Goal: Transaction & Acquisition: Purchase product/service

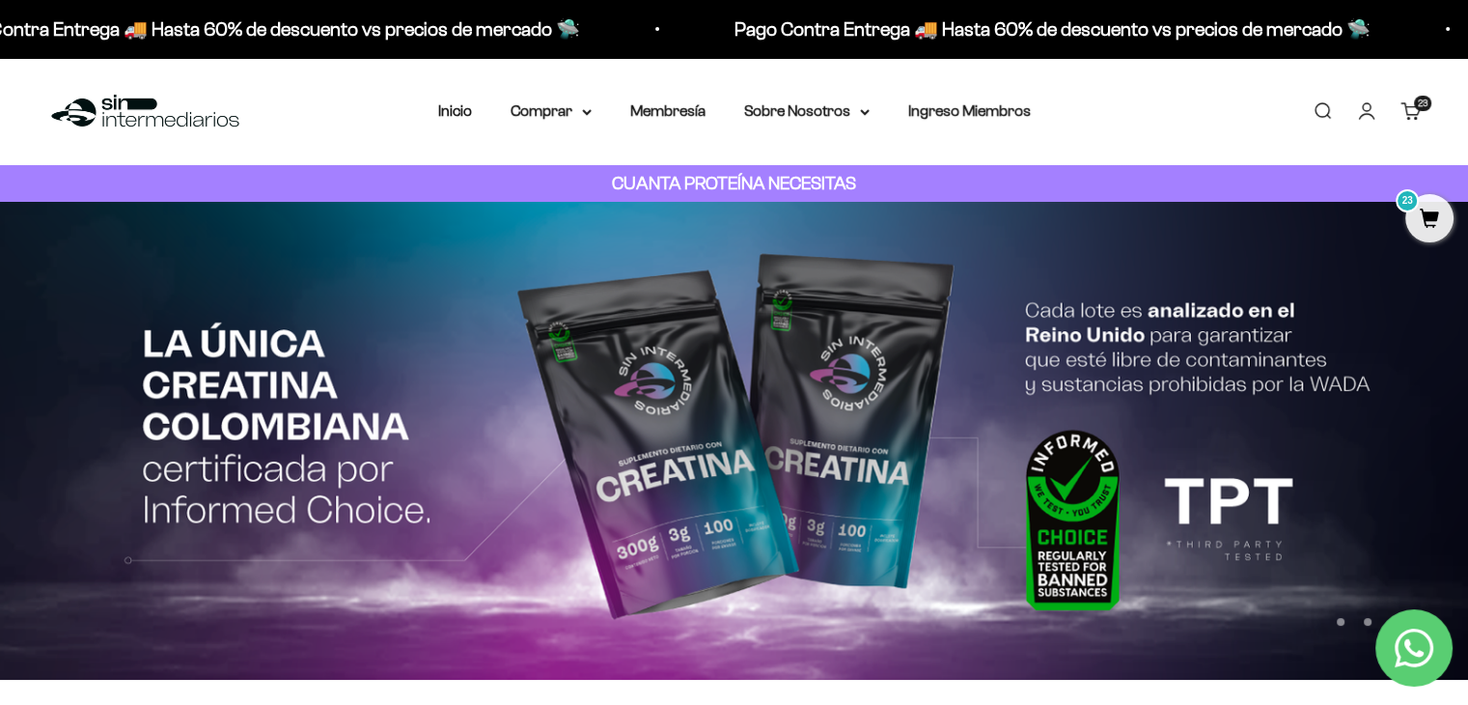
click at [1408, 224] on span "23" at bounding box center [1430, 218] width 48 height 48
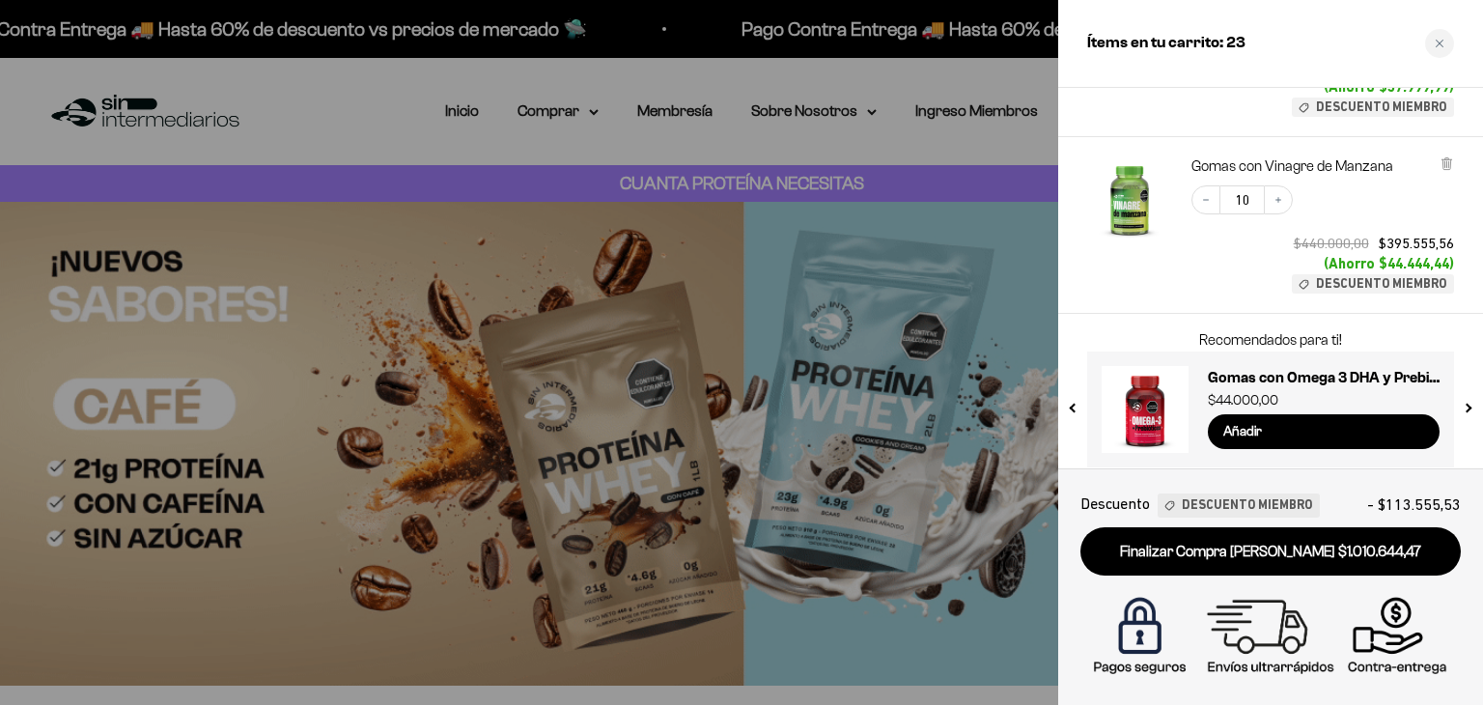
scroll to position [585, 0]
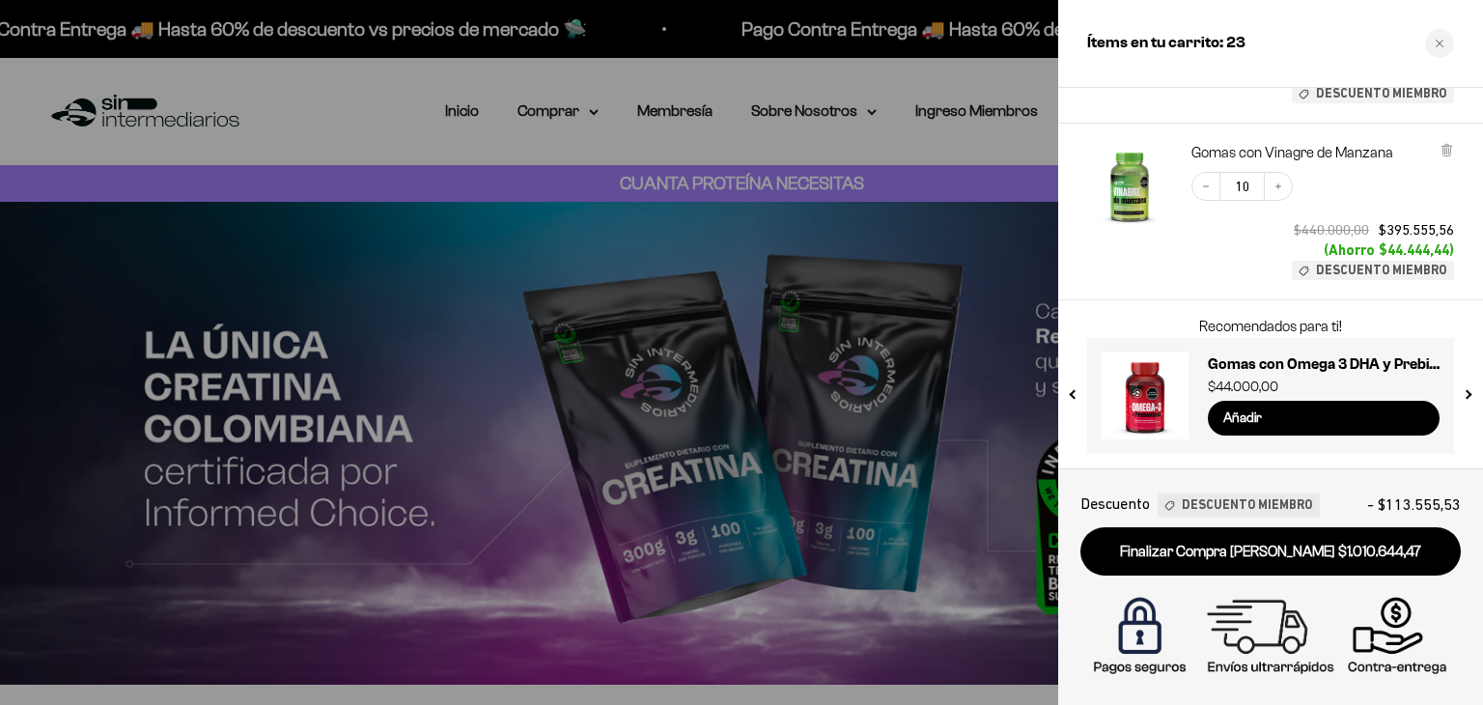
click at [1467, 396] on div "Recomendados para ti! Pancakes de Proteína - 770g $64.900,00 Añadir Gomas con O…" at bounding box center [1270, 384] width 425 height 168
click at [1467, 397] on button "next slide / item" at bounding box center [1467, 390] width 16 height 116
click at [1382, 414] on input "Añadir" at bounding box center [1324, 418] width 232 height 35
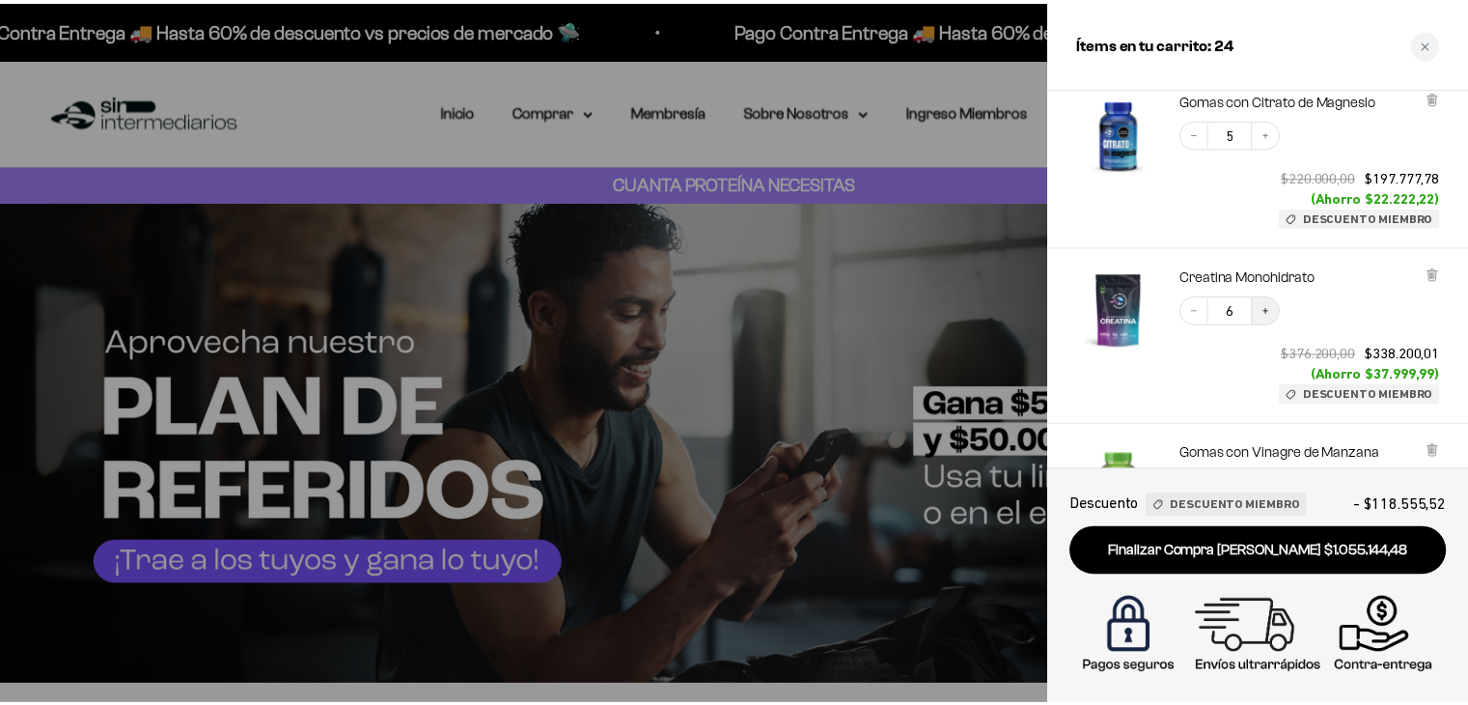
scroll to position [483, 0]
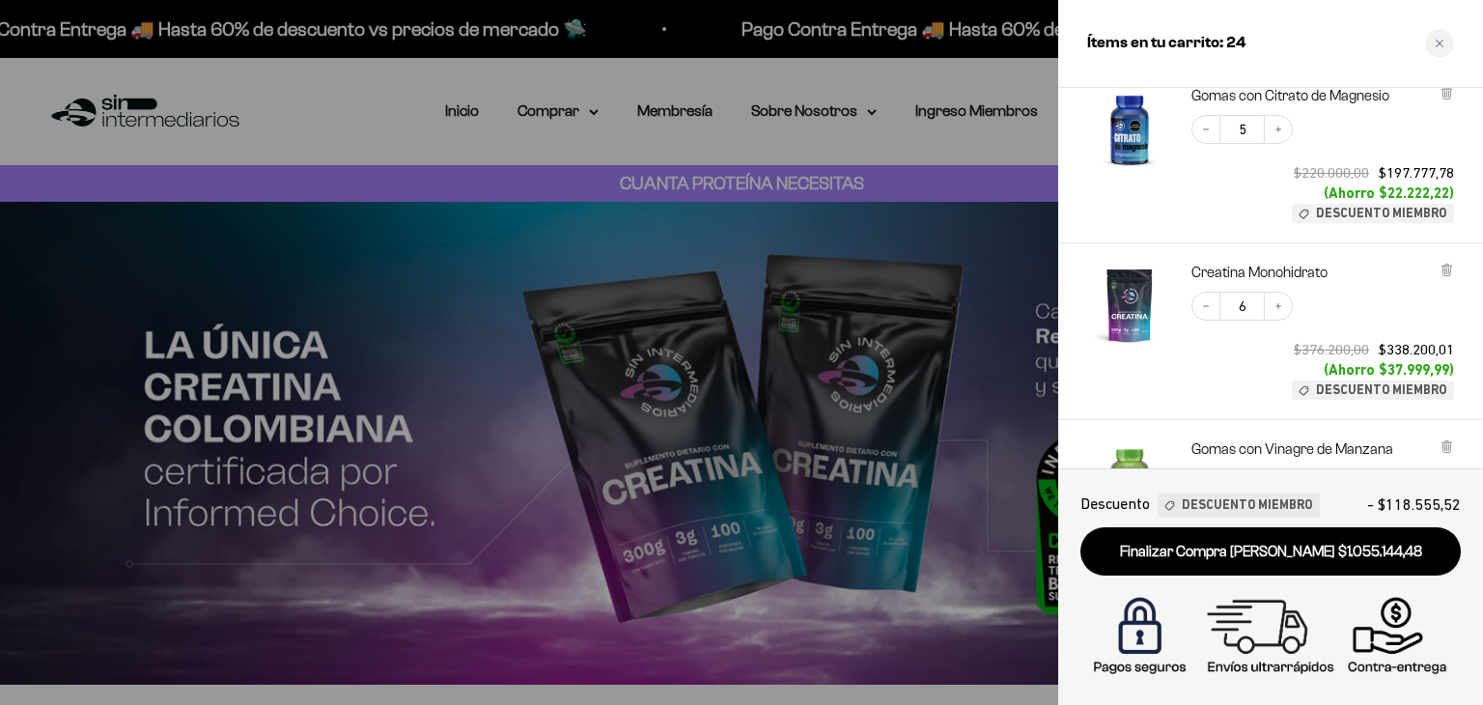
click at [748, 210] on div at bounding box center [741, 352] width 1483 height 705
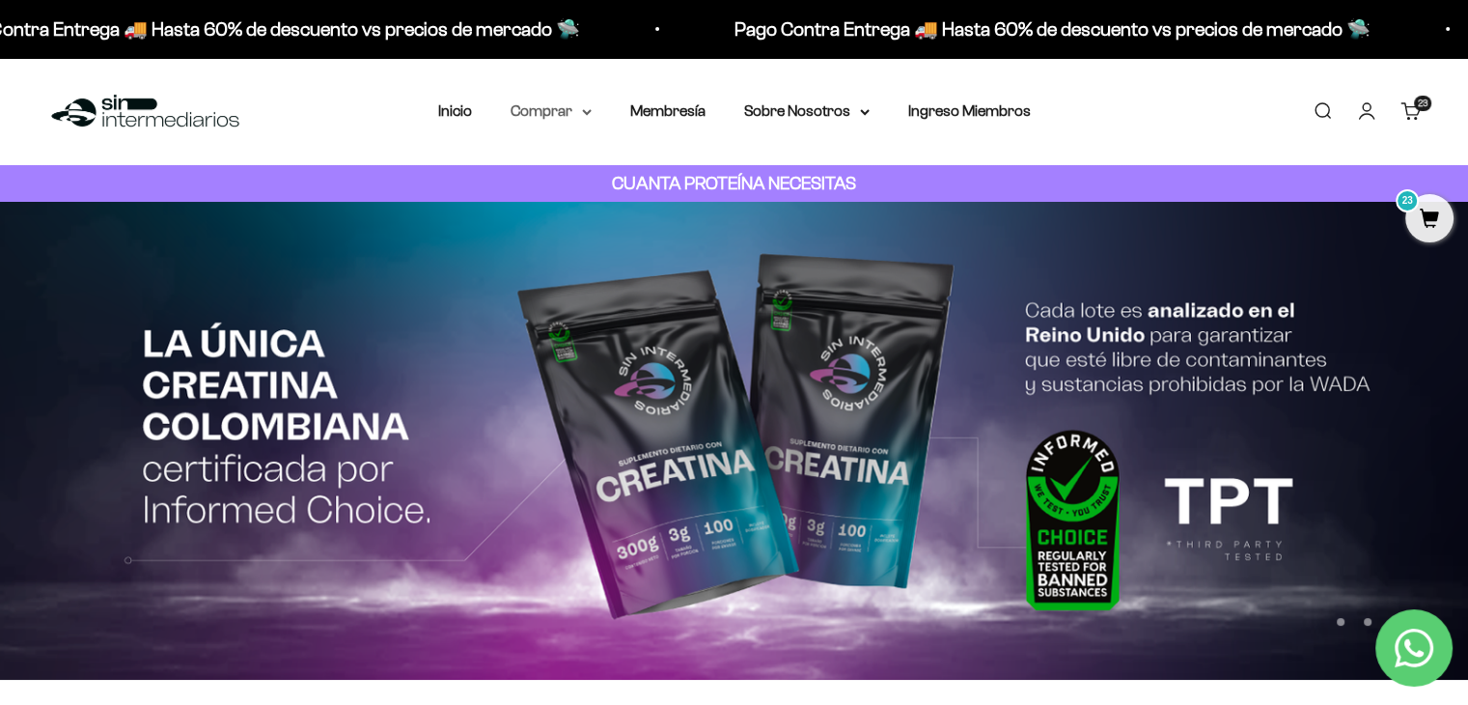
click at [575, 101] on summary "Comprar" at bounding box center [551, 110] width 81 height 25
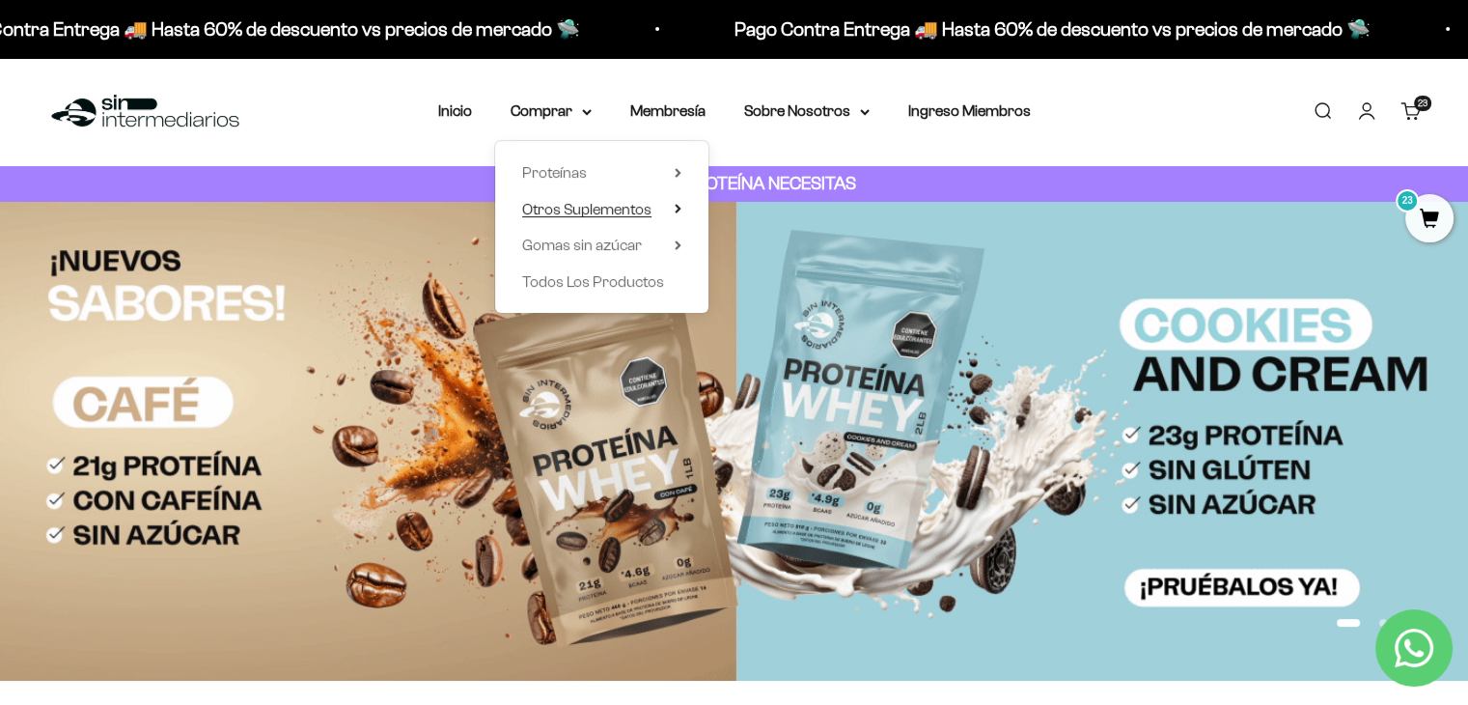
click at [646, 198] on span "Otros Suplementos" at bounding box center [586, 209] width 129 height 25
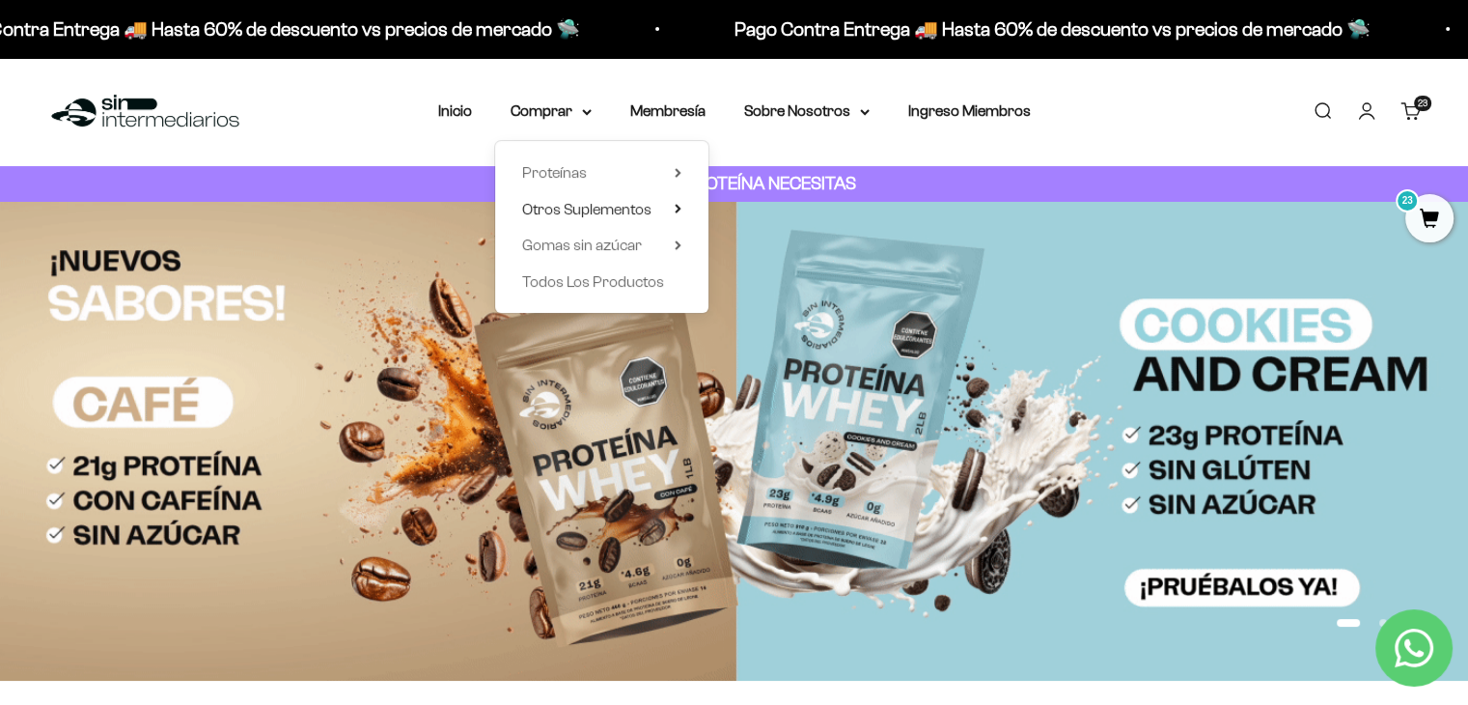
click at [772, 217] on span "Ver Todos" at bounding box center [770, 209] width 68 height 25
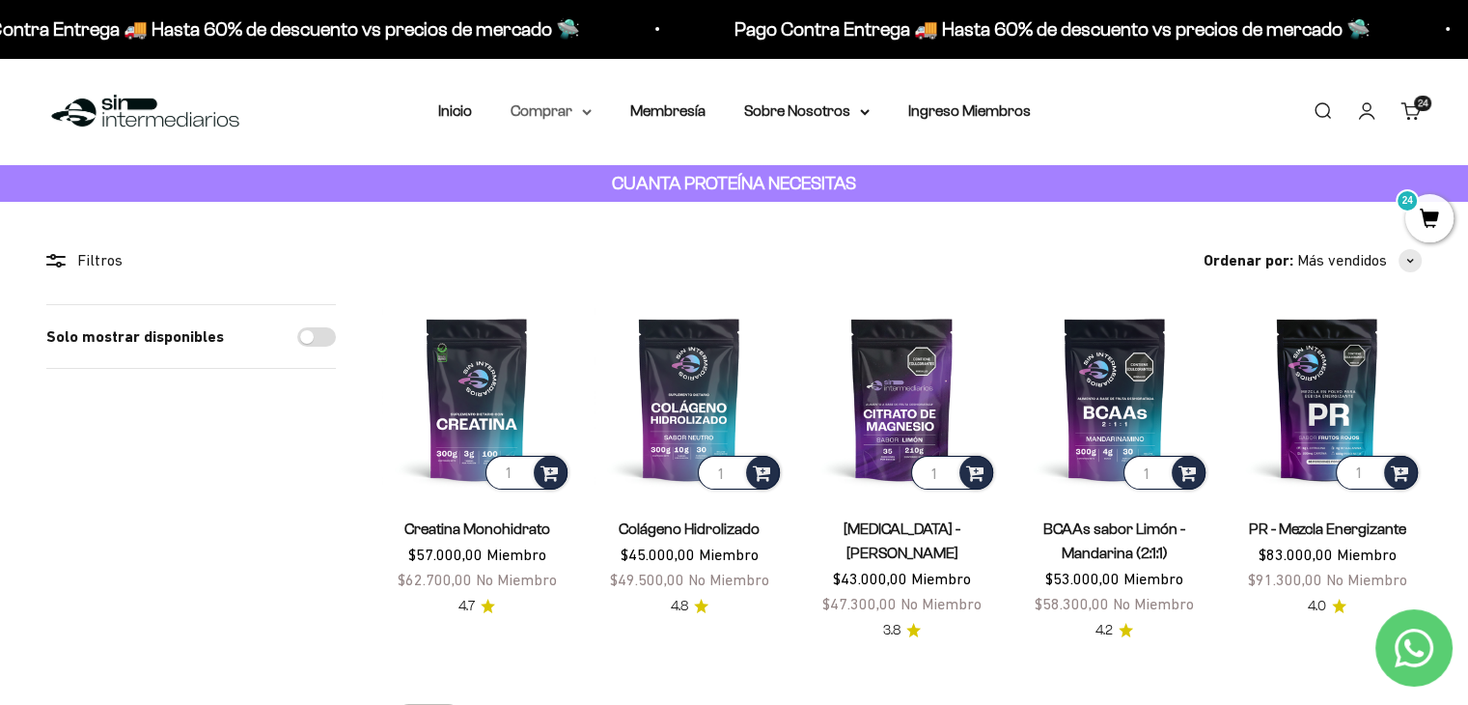
click at [580, 106] on summary "Comprar" at bounding box center [551, 110] width 81 height 25
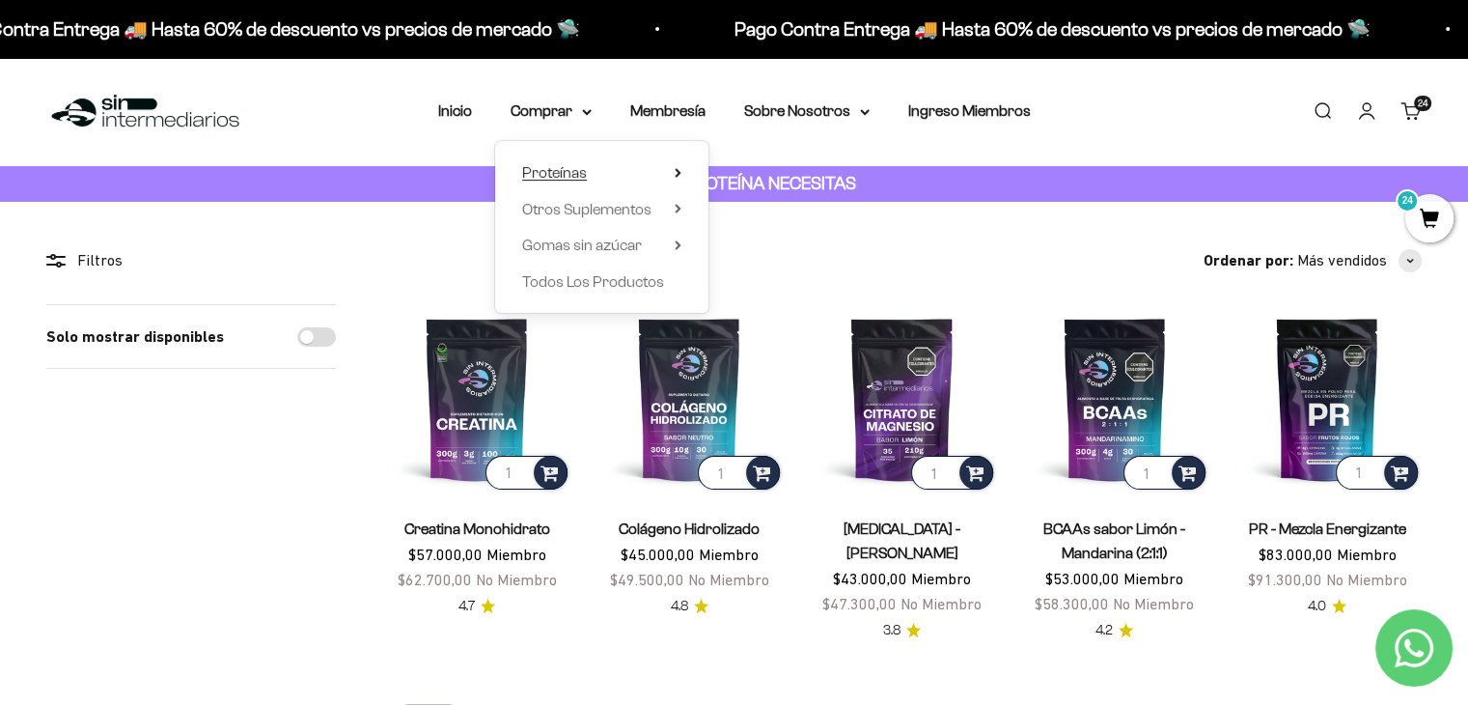
click at [661, 175] on summary "Proteínas" at bounding box center [601, 172] width 159 height 25
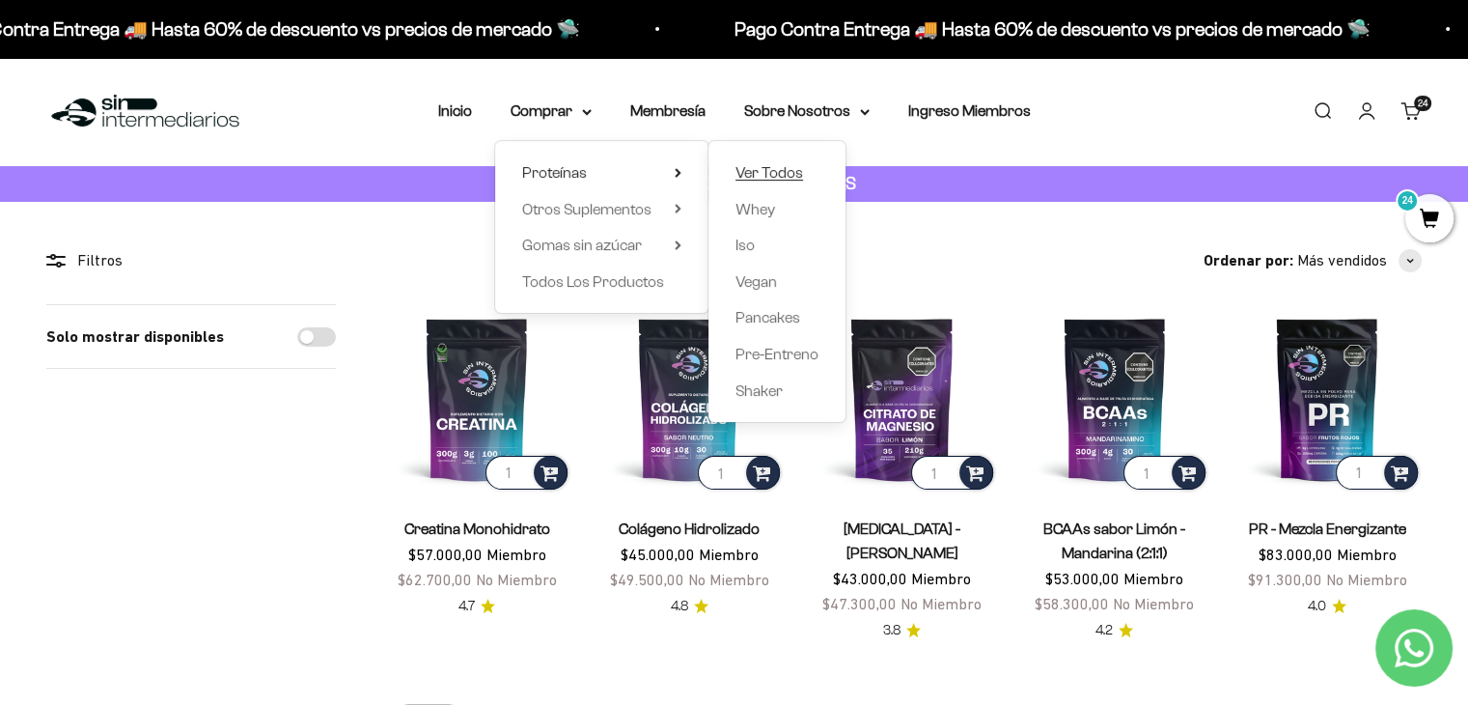
click at [799, 180] on span "Ver Todos" at bounding box center [770, 172] width 68 height 16
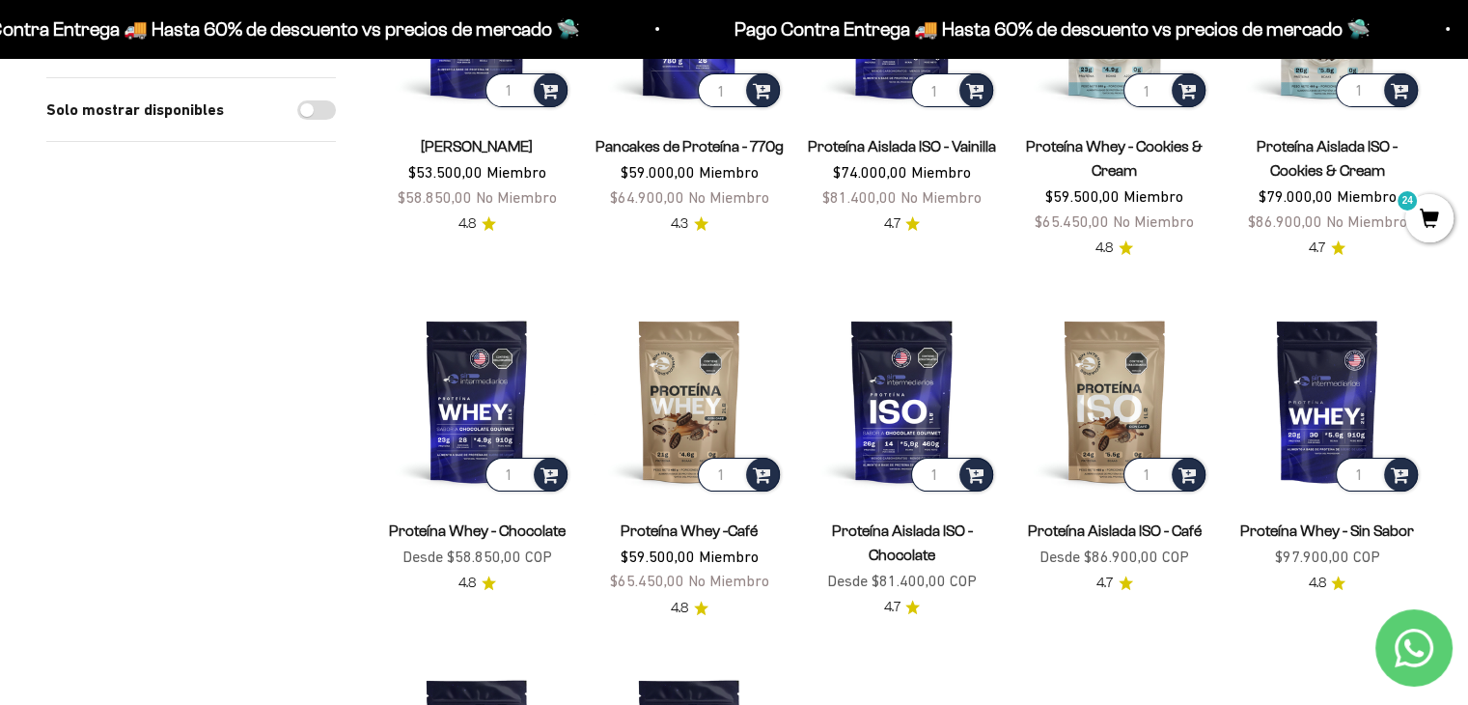
scroll to position [386, 0]
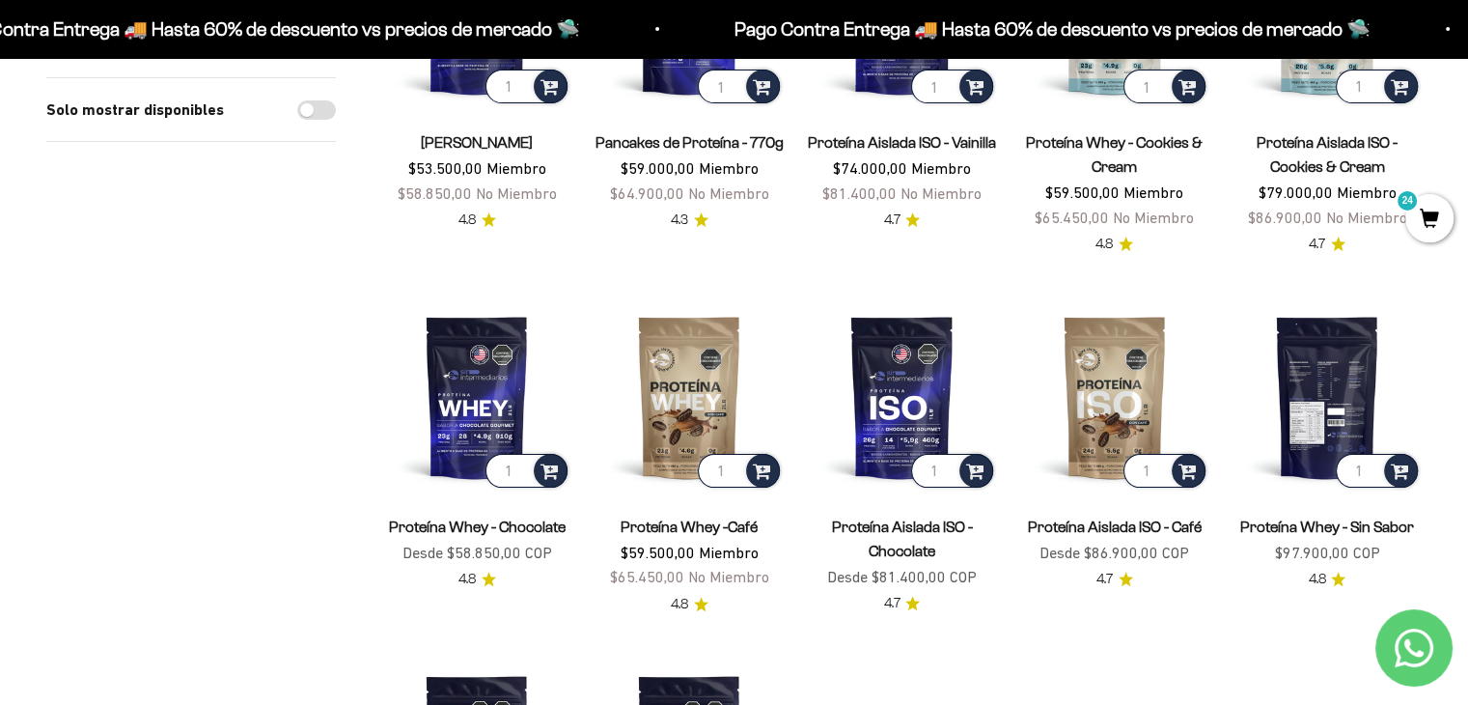
click at [1307, 410] on img at bounding box center [1327, 396] width 189 height 189
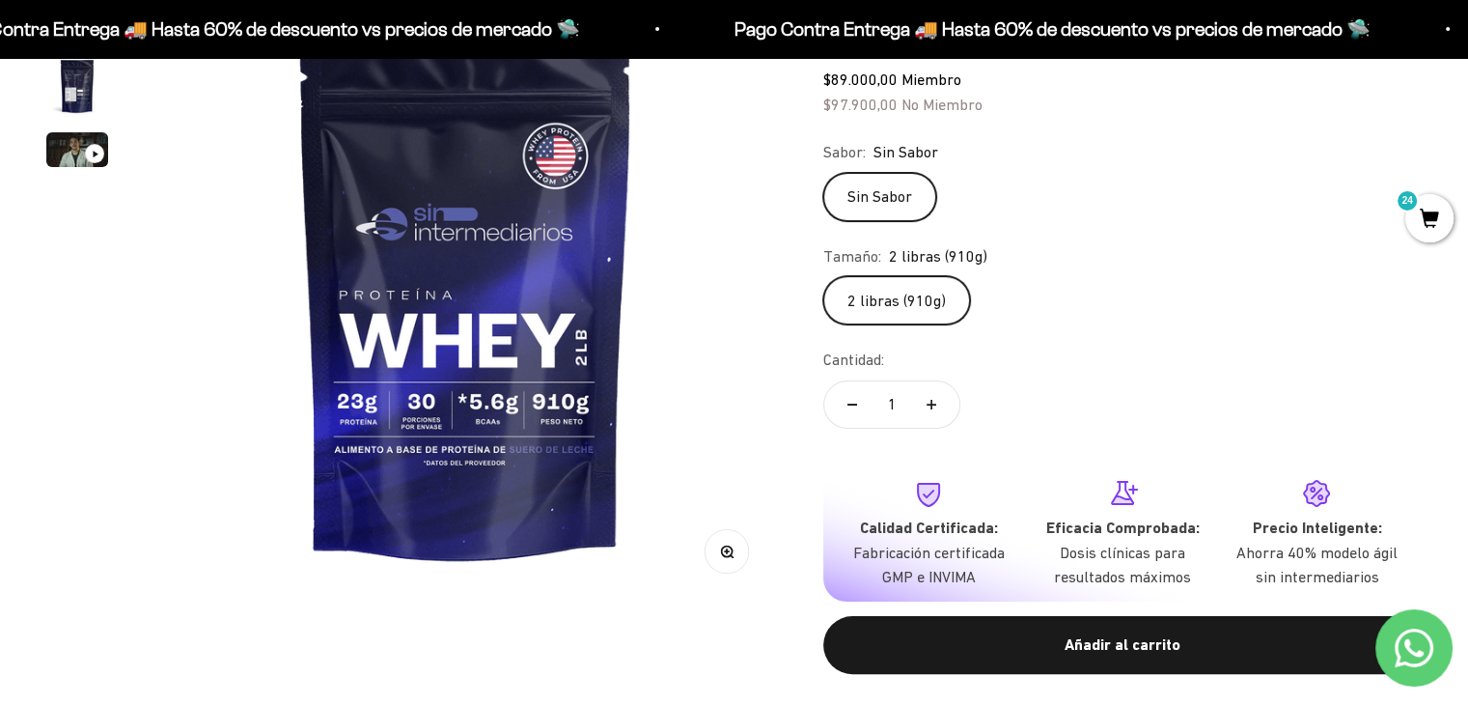
scroll to position [290, 0]
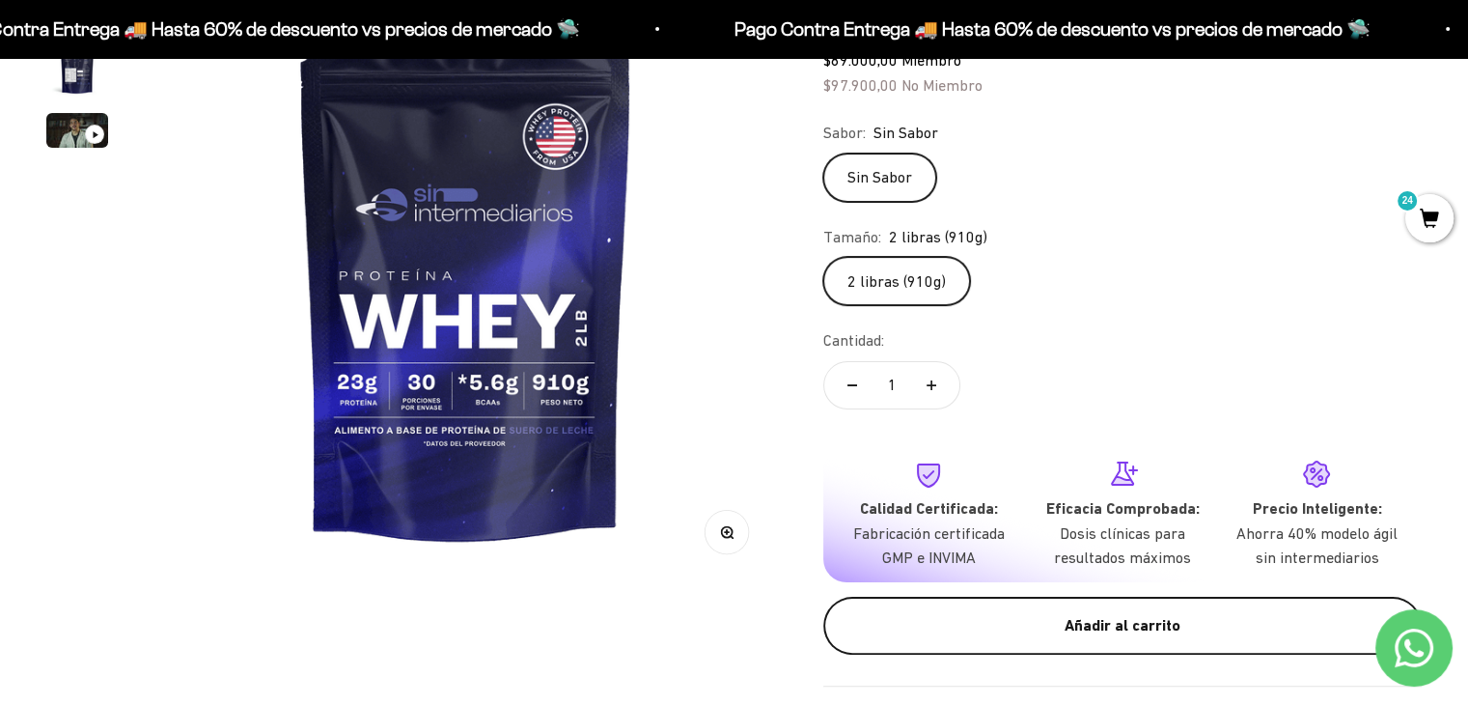
click at [945, 617] on div "Añadir al carrito" at bounding box center [1122, 625] width 521 height 25
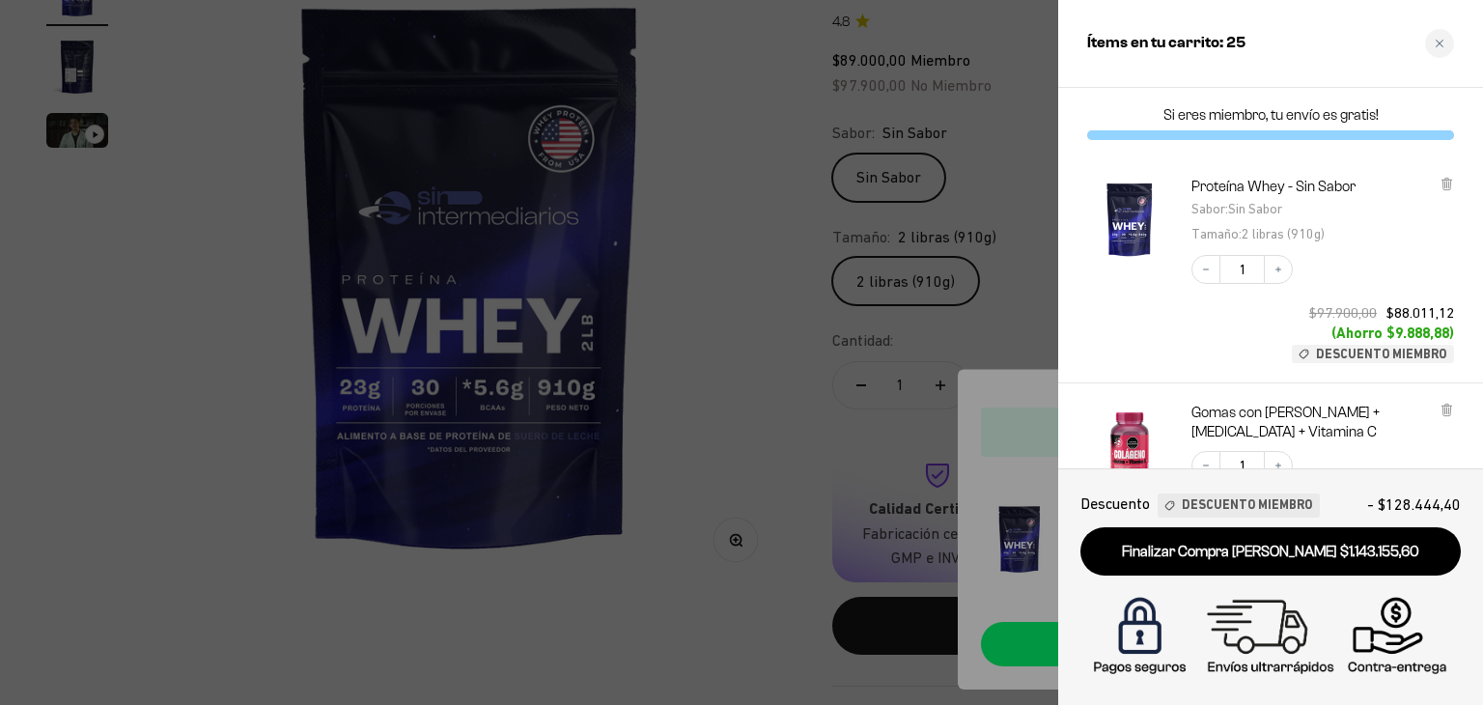
click at [996, 333] on div at bounding box center [741, 352] width 1483 height 705
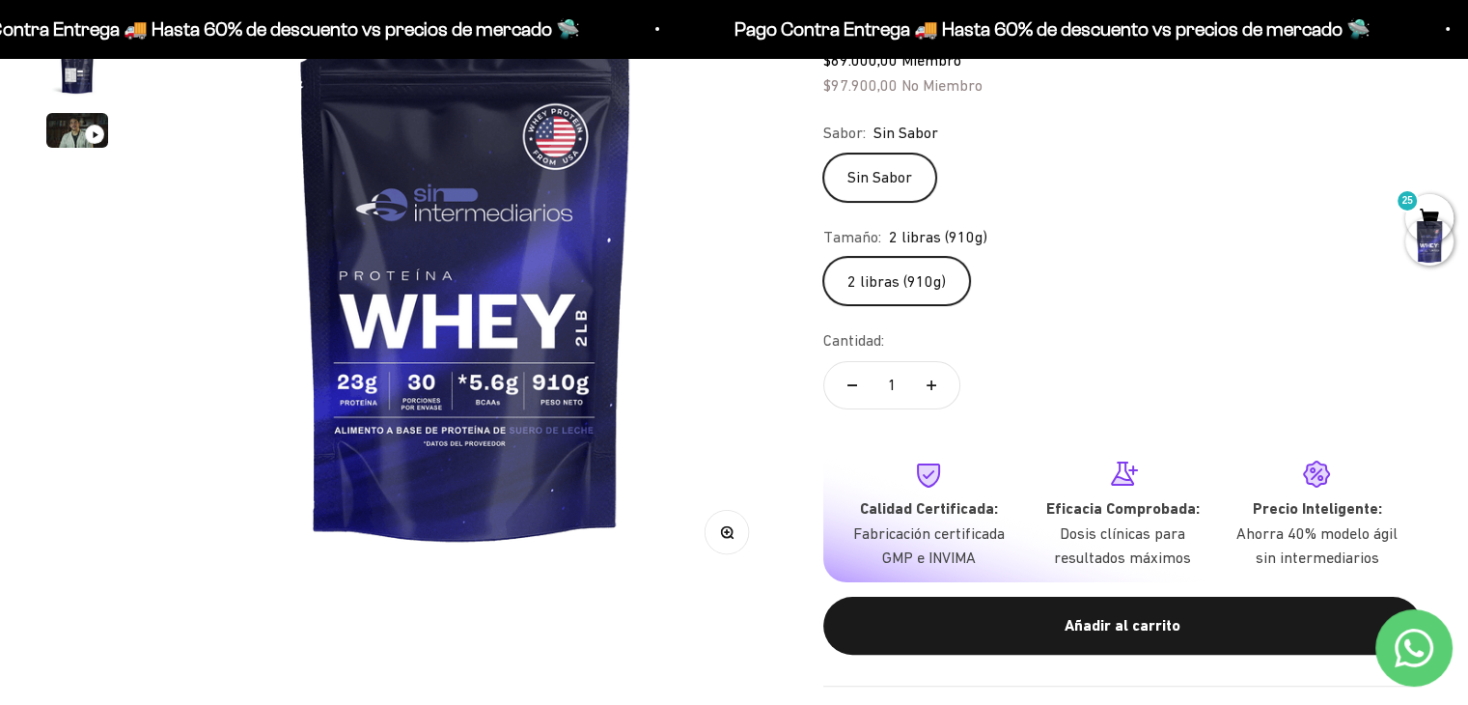
click at [1417, 224] on div at bounding box center [1430, 241] width 48 height 48
click at [1416, 213] on span "25" at bounding box center [1430, 218] width 48 height 48
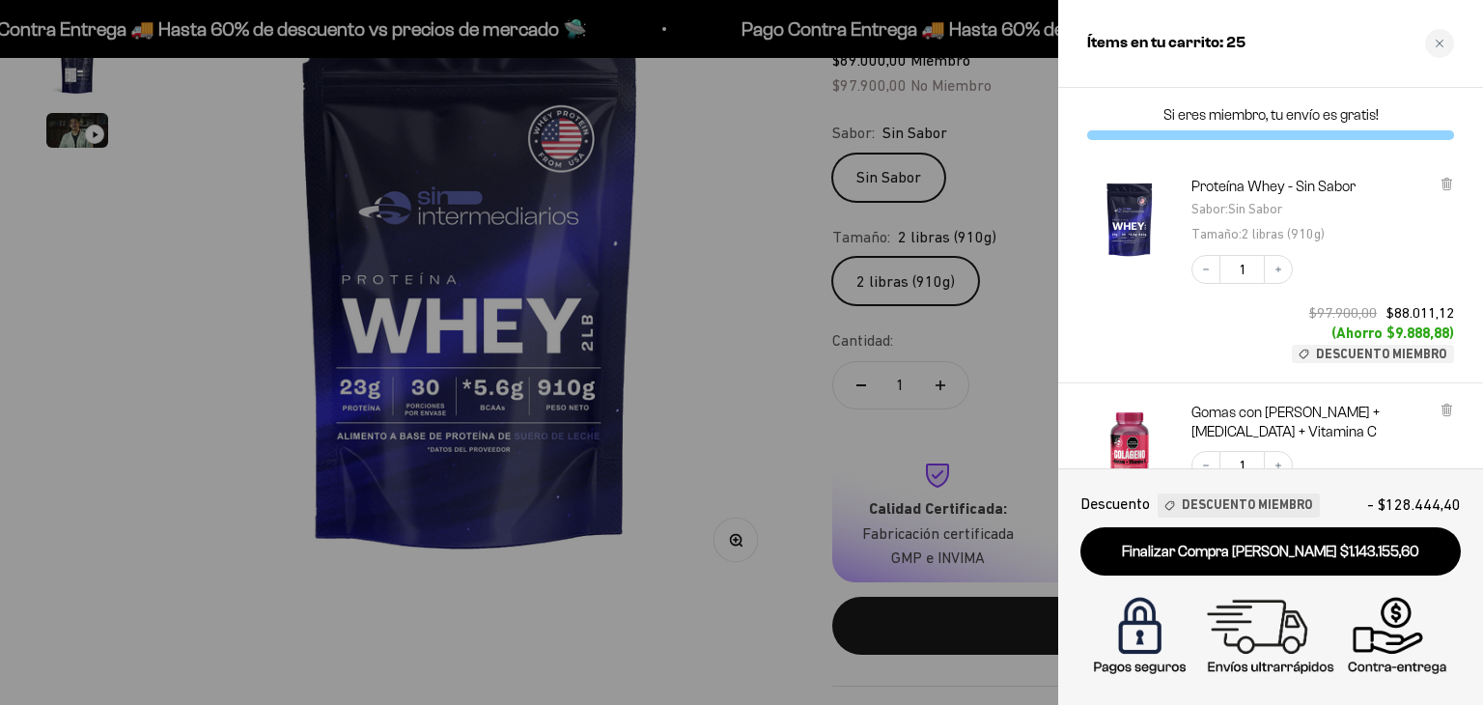
click at [741, 370] on div at bounding box center [741, 352] width 1483 height 705
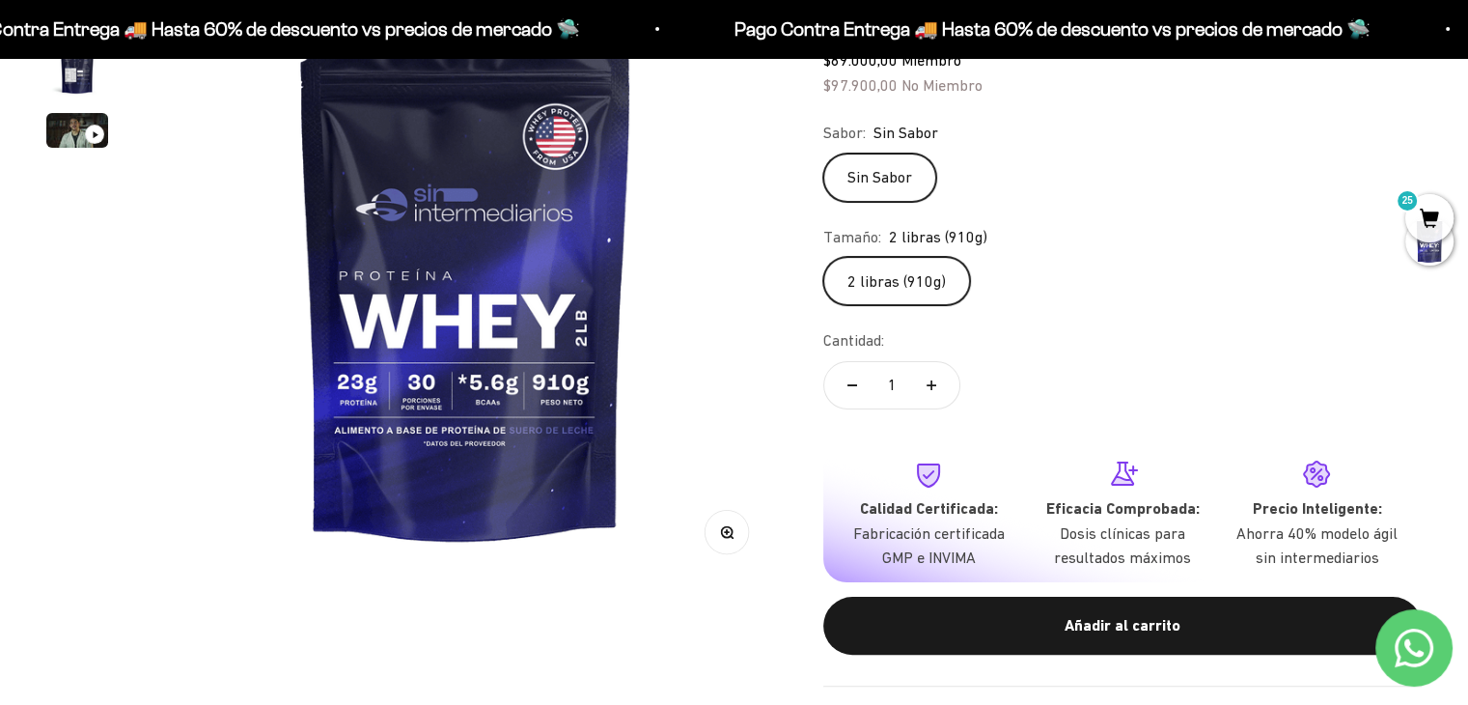
click at [766, 291] on img at bounding box center [465, 269] width 623 height 623
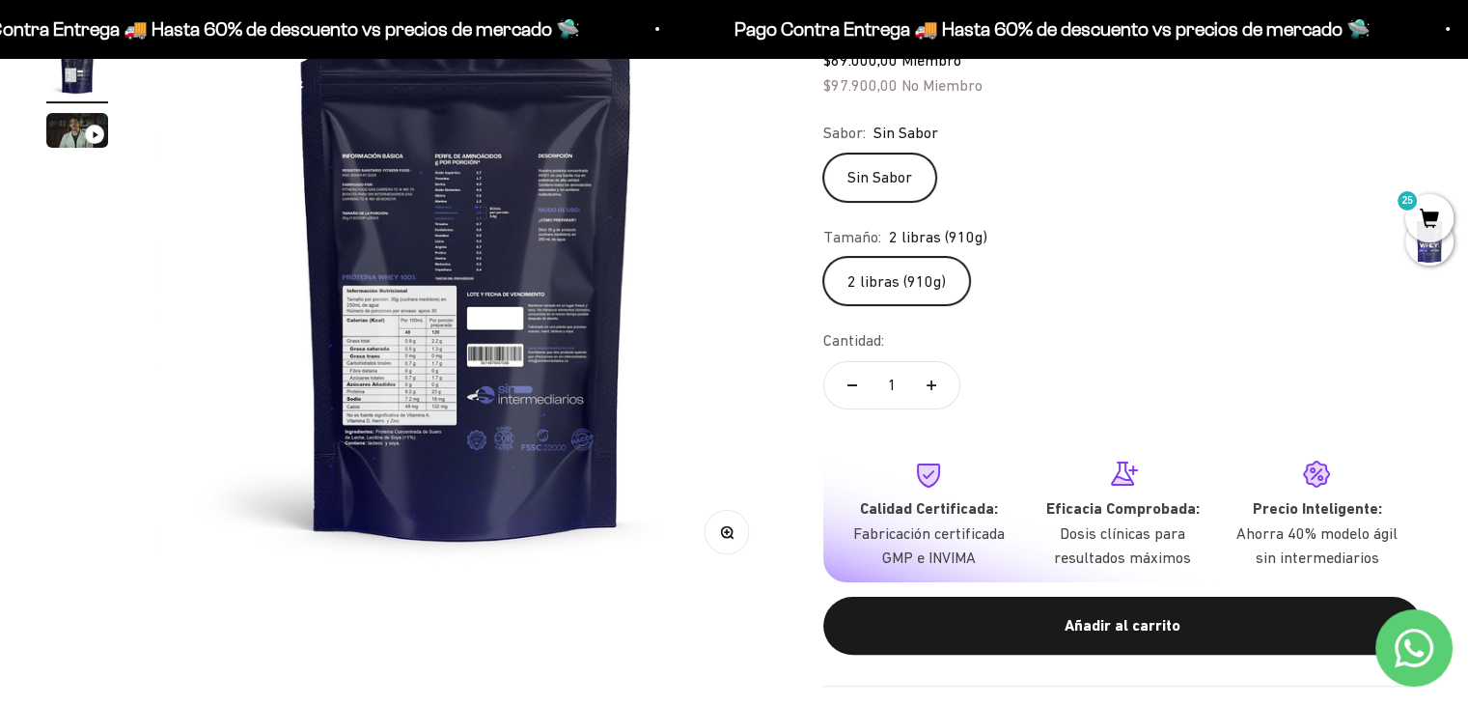
click at [683, 295] on img at bounding box center [465, 269] width 623 height 623
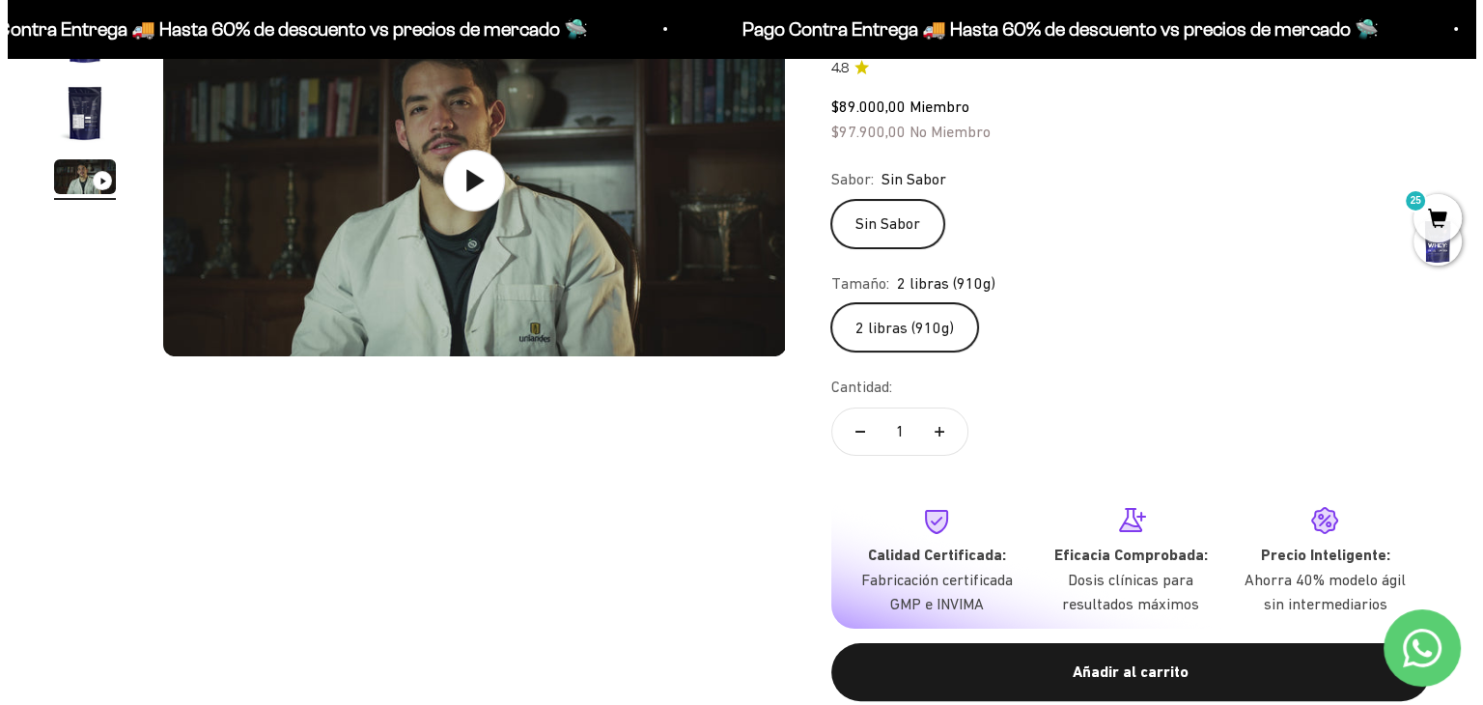
scroll to position [0, 0]
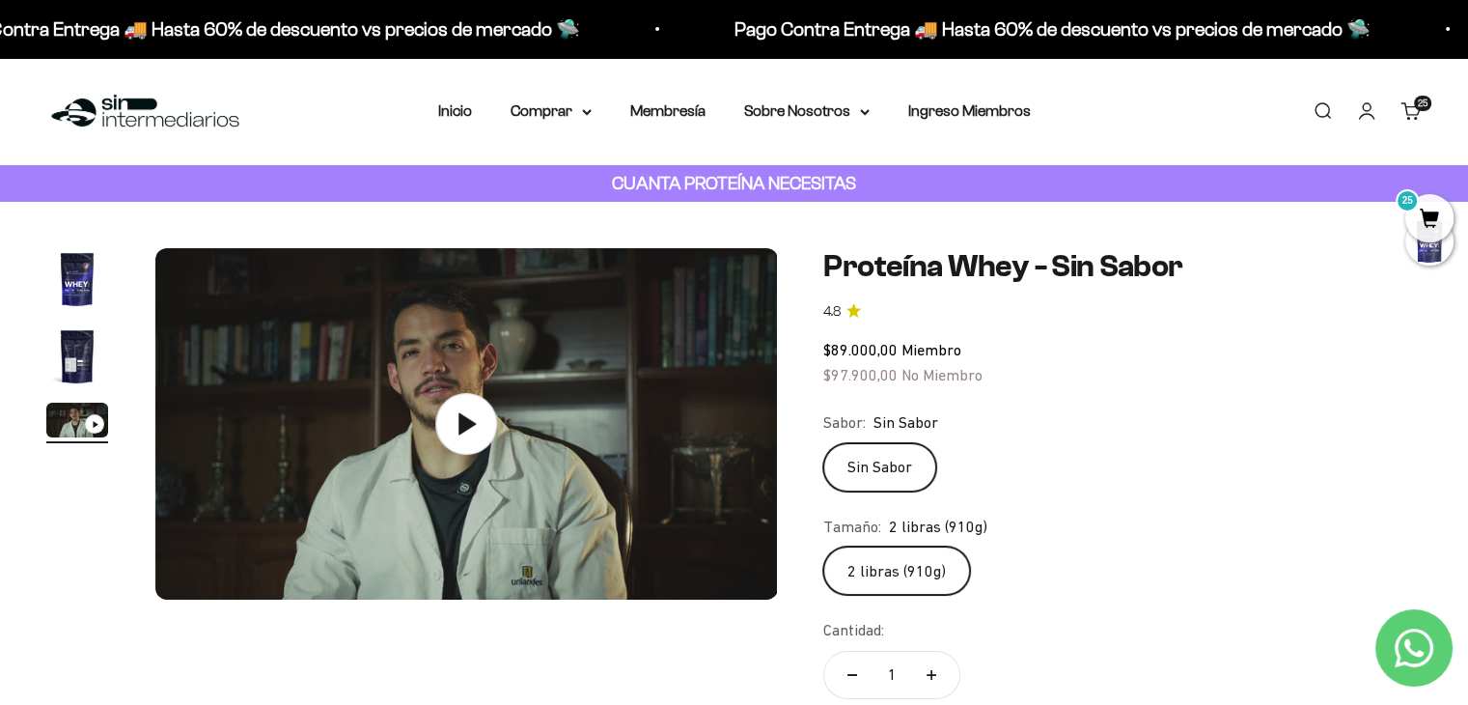
click at [1410, 104] on link "Carrito 25" at bounding box center [1411, 110] width 21 height 21
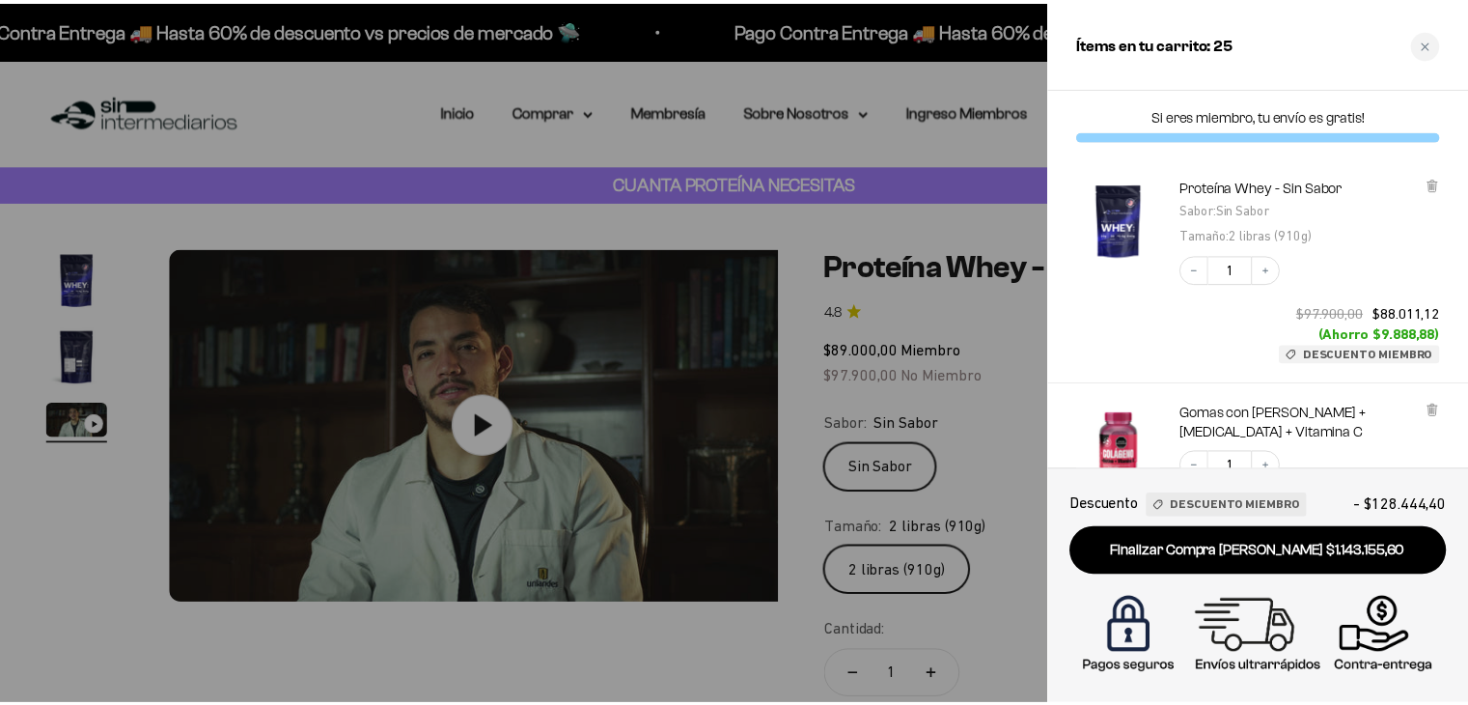
scroll to position [0, 1308]
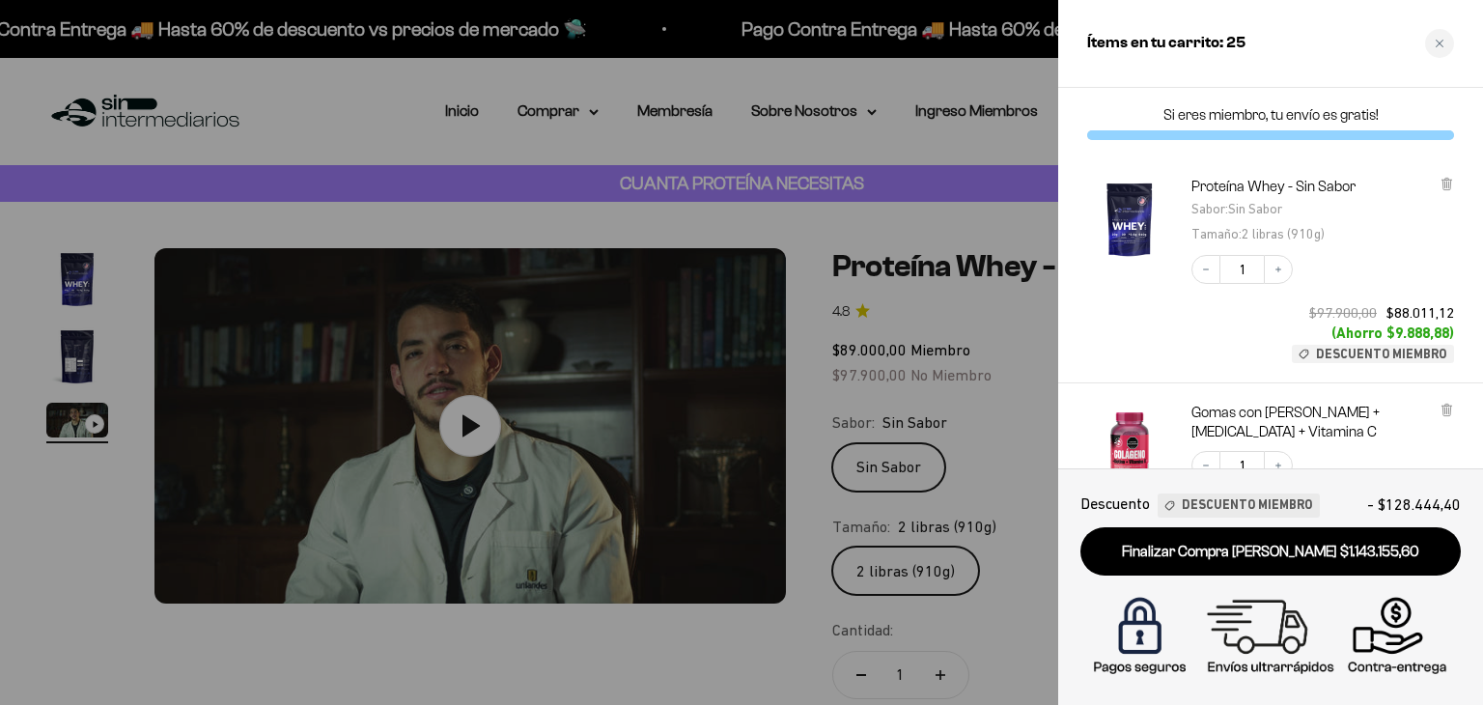
click at [777, 240] on div at bounding box center [741, 352] width 1483 height 705
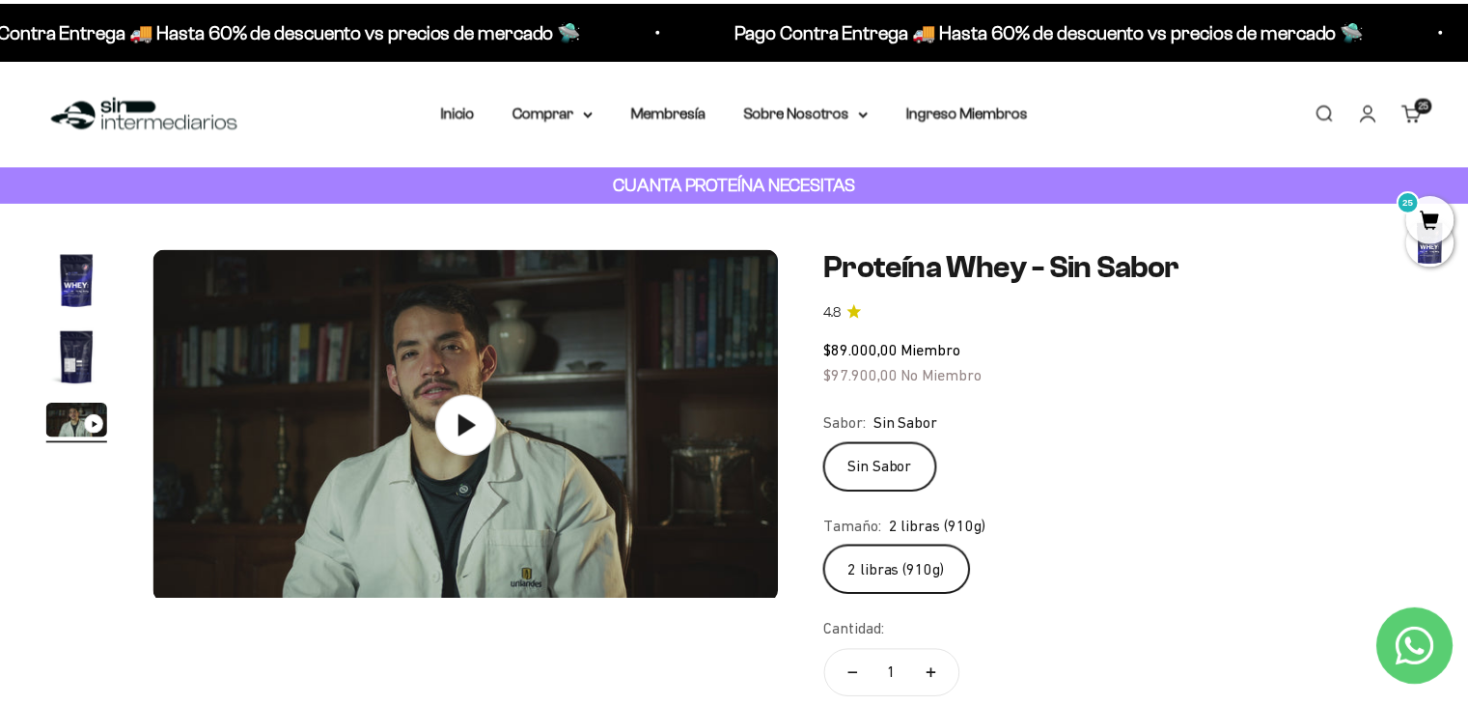
scroll to position [0, 1292]
